Goal: Information Seeking & Learning: Learn about a topic

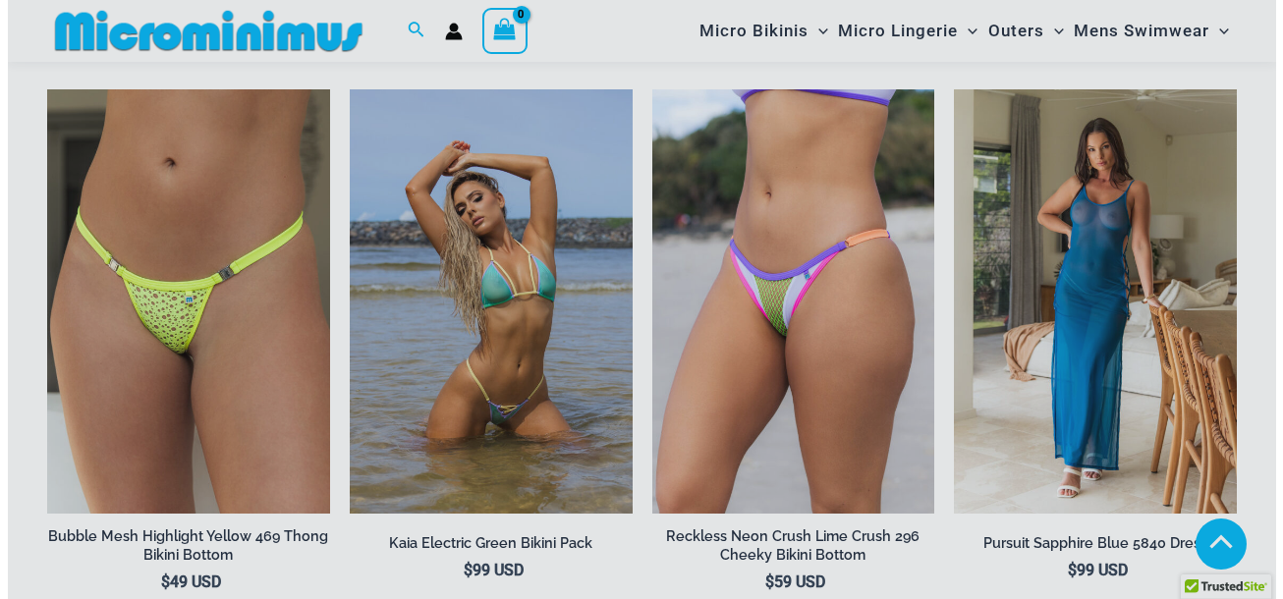
scroll to position [4802, 0]
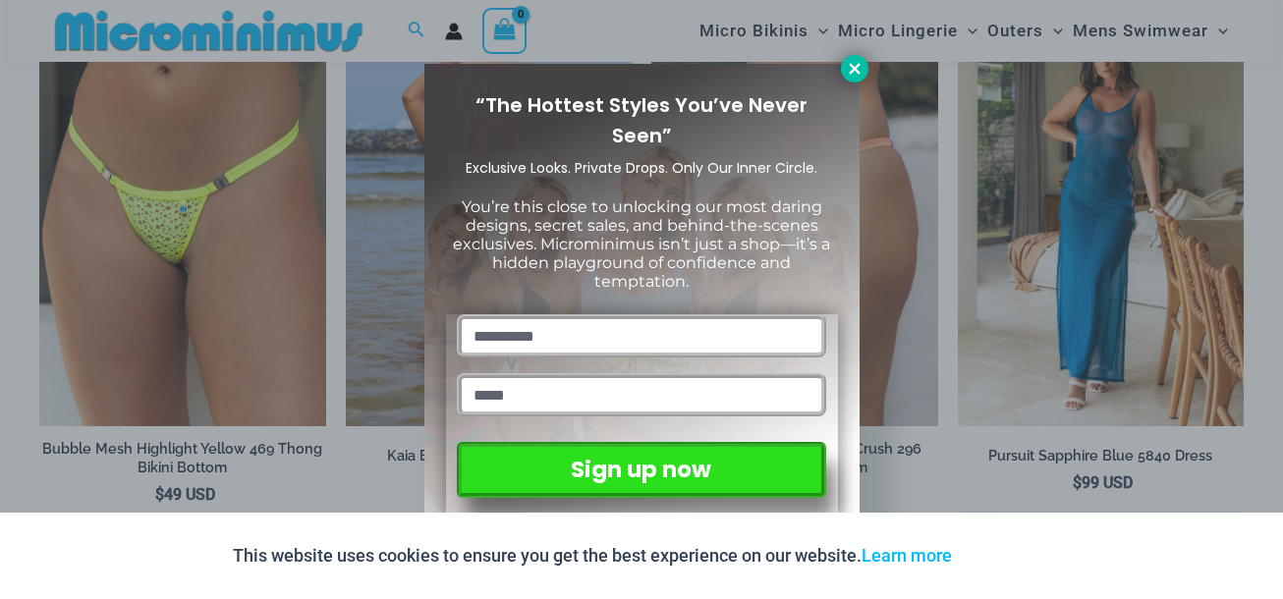
click at [855, 66] on icon at bounding box center [855, 69] width 18 height 18
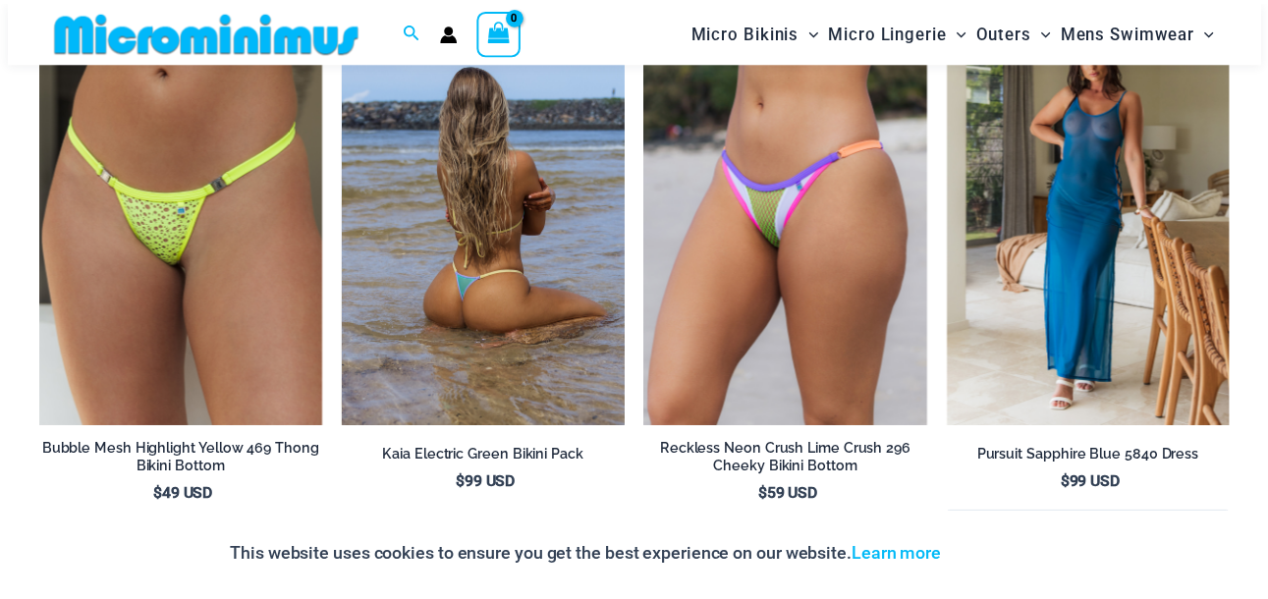
scroll to position [4791, 0]
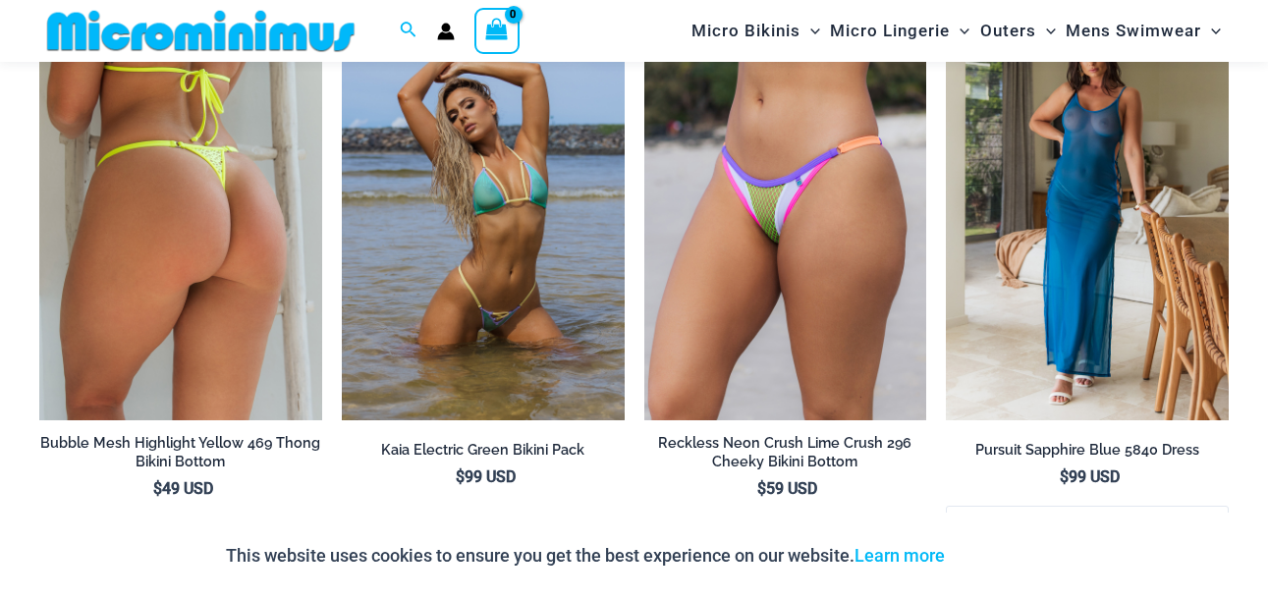
click at [241, 219] on img at bounding box center [180, 208] width 283 height 424
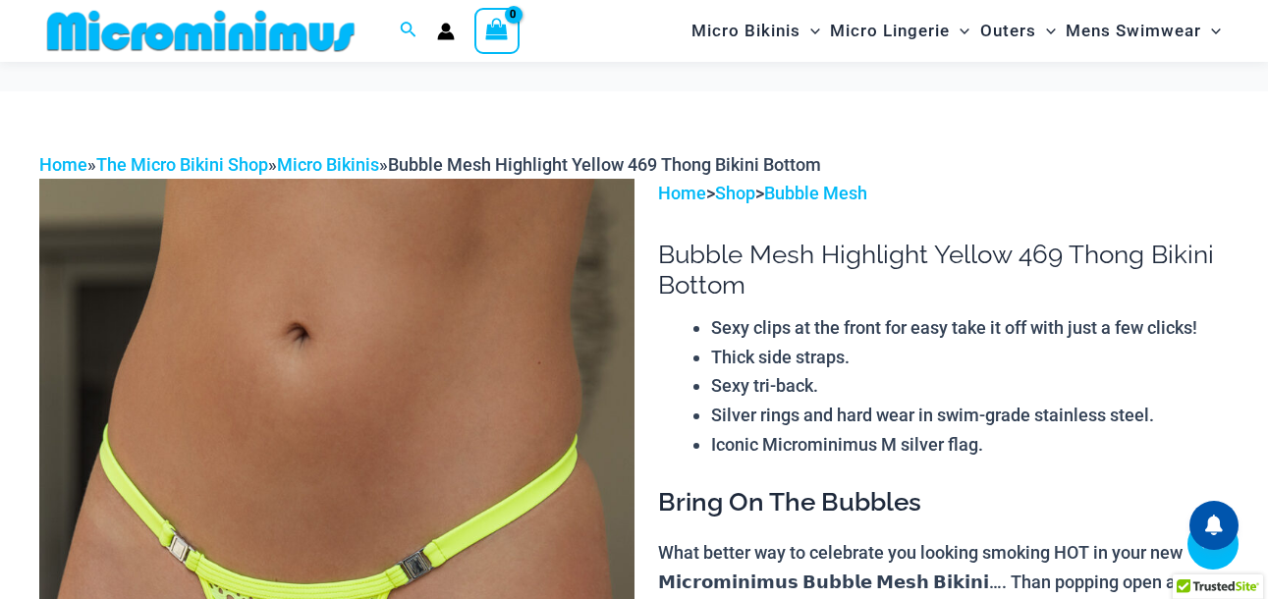
scroll to position [670, 0]
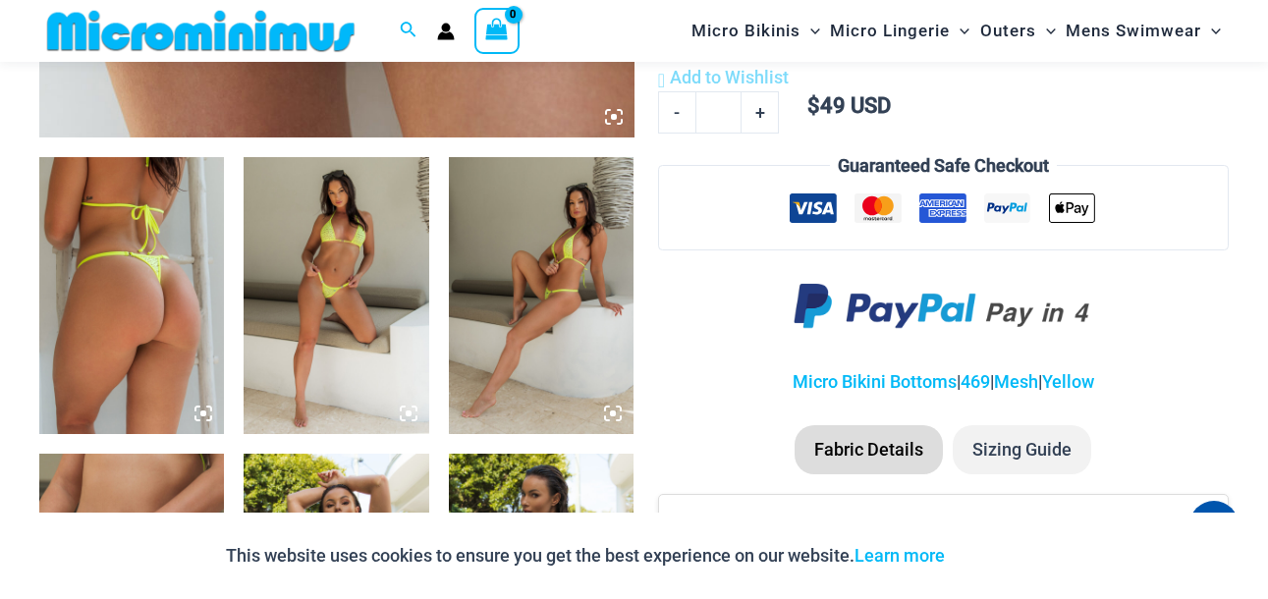
scroll to position [1161, 0]
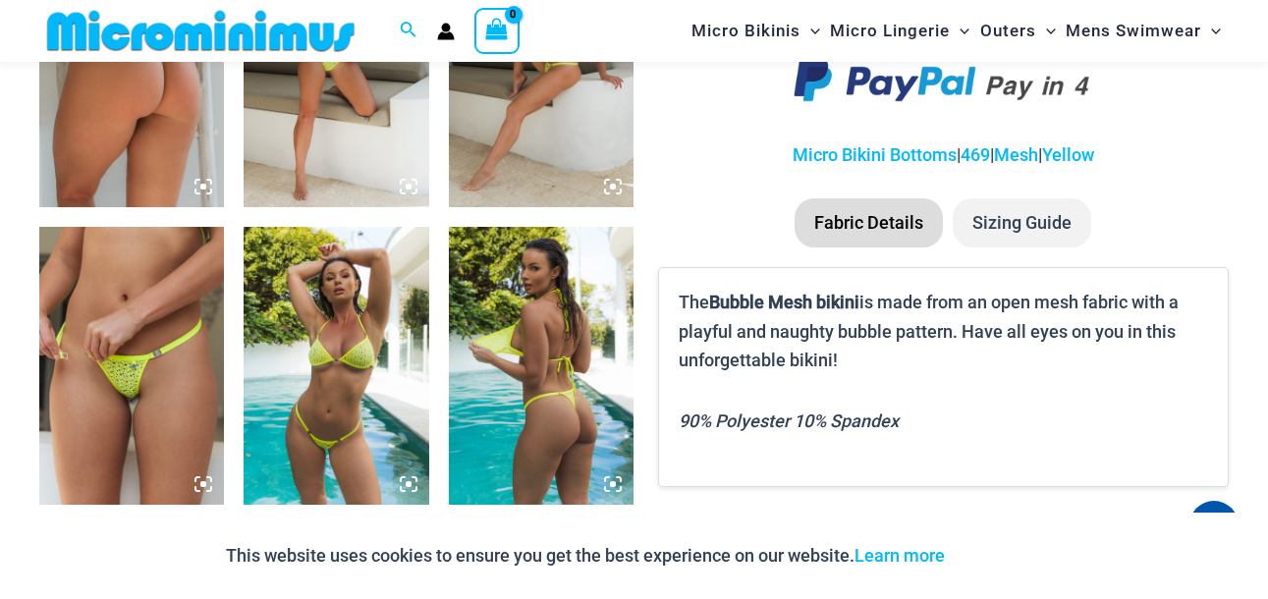
click at [612, 483] on icon at bounding box center [613, 484] width 6 height 6
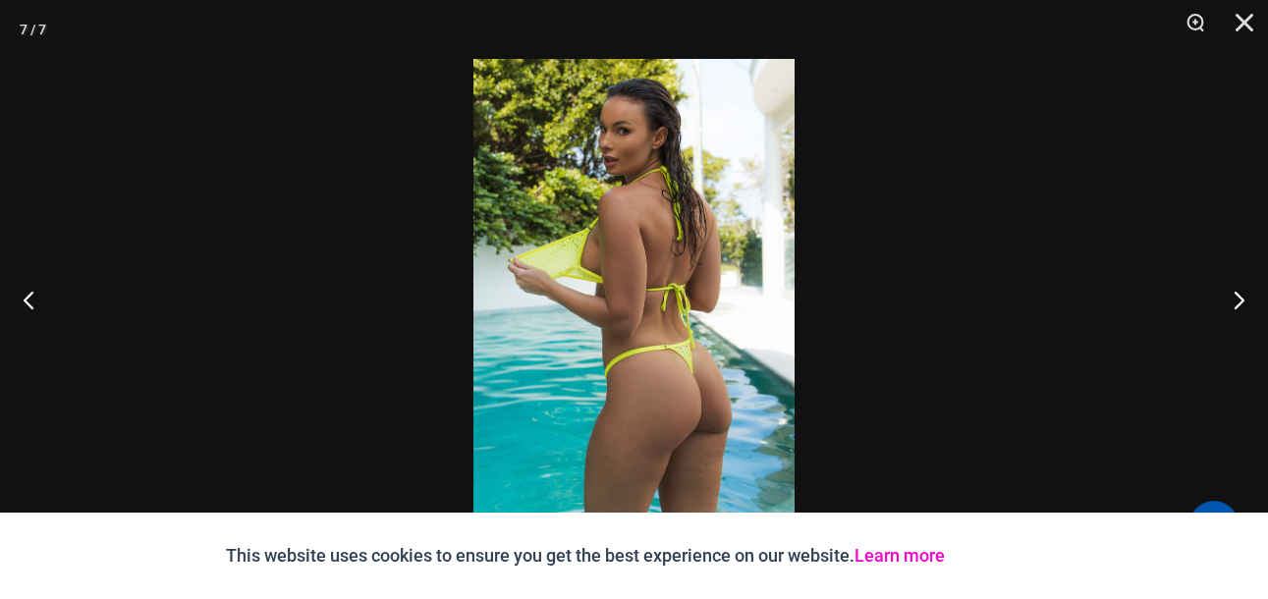
click at [902, 558] on link "Learn more" at bounding box center [900, 555] width 90 height 21
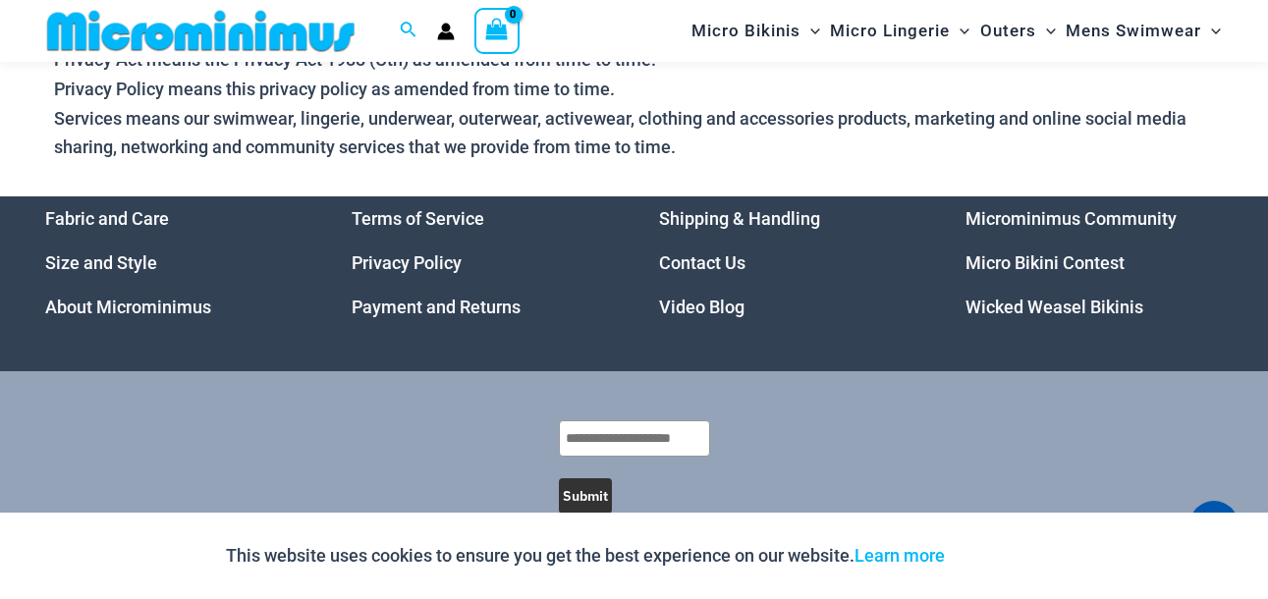
scroll to position [6861, 0]
